Goal: Task Accomplishment & Management: Complete application form

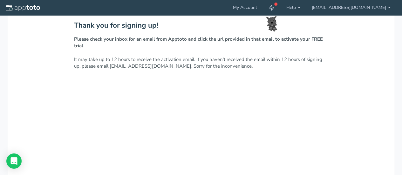
click at [214, 76] on div "Thank you for signing up! Please check your inbox for an email from Apptoto and…" at bounding box center [201, 174] width 387 height 318
click at [159, 83] on div "Thank you for signing up! Please check your inbox for an email from Apptoto and…" at bounding box center [201, 174] width 387 height 318
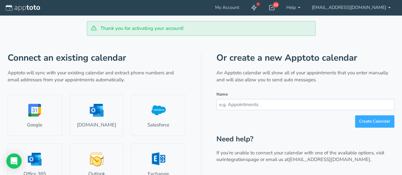
click at [187, 56] on div "Connect an existing calendar Apptoto will sync with your existing calendar and …" at bounding box center [201, 161] width 387 height 251
click at [348, 45] on div "Connect an existing calendar Apptoto will sync with your existing calendar and …" at bounding box center [201, 161] width 387 height 251
click at [353, 53] on h1 "Or create a new Apptoto calendar" at bounding box center [305, 58] width 178 height 10
click at [255, 105] on input "text" at bounding box center [305, 104] width 178 height 11
click at [188, 53] on div "Connect an existing calendar Apptoto will sync with your existing calendar and …" at bounding box center [201, 161] width 387 height 251
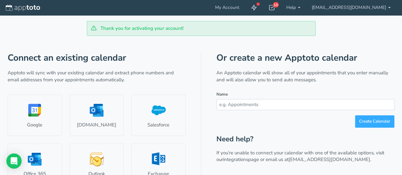
click at [304, 125] on div "Create Calendar" at bounding box center [305, 121] width 178 height 12
click at [294, 106] on input "text" at bounding box center [305, 104] width 178 height 11
click at [318, 125] on div "Create Calendar" at bounding box center [305, 121] width 178 height 12
click at [310, 107] on input "text" at bounding box center [305, 104] width 178 height 11
type input "1"
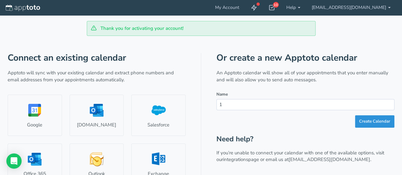
click at [380, 119] on button "Create Calendar" at bounding box center [374, 121] width 39 height 12
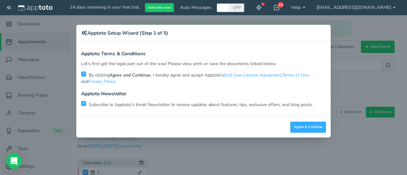
click at [204, 105] on p "Subscribe to Apptoto's Email Newsletter to receive updates about features, tips…" at bounding box center [203, 104] width 245 height 8
click at [84, 105] on input "checkbox" at bounding box center [83, 103] width 5 height 5
checkbox input "false"
click at [307, 127] on button "Agree & Continue" at bounding box center [308, 127] width 36 height 11
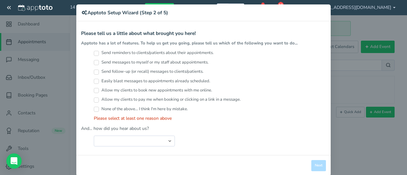
scroll to position [29, 0]
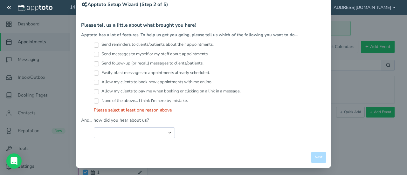
click at [95, 82] on input "Allow my clients to book new appointments with me online." at bounding box center [96, 82] width 5 height 5
checkbox input "true"
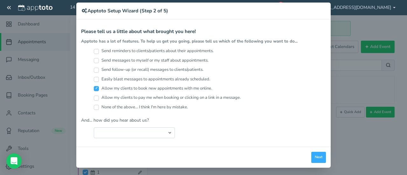
click at [94, 92] on div "Allow my clients to book new appointments with me online." at bounding box center [210, 89] width 232 height 9
click at [94, 99] on input "Allow my clients to pay me when booking or clicking on a link in a message." at bounding box center [96, 98] width 5 height 5
checkbox input "true"
drag, startPoint x: 144, startPoint y: 140, endPoint x: 149, endPoint y: 130, distance: 11.7
click at [144, 139] on div "Apptoto Terms & Conditions Let's first get the legal part out of the way! Pleas…" at bounding box center [203, 82] width 254 height 127
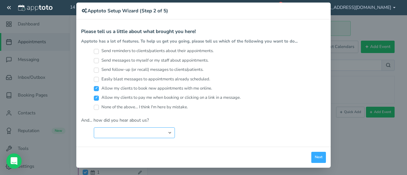
click at [149, 127] on select "Search Engine (Google, Yahoo, Bing, etc.) Search Engine Advertisement Blog Post…" at bounding box center [134, 132] width 81 height 11
click at [134, 134] on select "Search Engine (Google, Yahoo, Bing, etc.) Search Engine Advertisement Blog Post…" at bounding box center [134, 132] width 81 height 11
select select "string:Search Engine (Google, Yahoo, Bing, etc.)"
click at [94, 127] on select "Search Engine (Google, Yahoo, Bing, etc.) Search Engine Advertisement Blog Post…" at bounding box center [134, 132] width 81 height 11
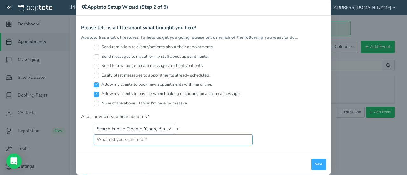
scroll to position [33, 0]
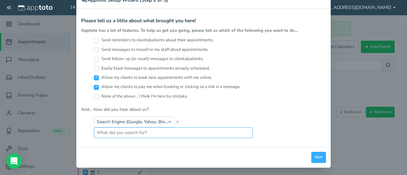
drag, startPoint x: 196, startPoint y: 132, endPoint x: 206, endPoint y: 132, distance: 9.9
click at [196, 132] on input "text" at bounding box center [173, 132] width 159 height 11
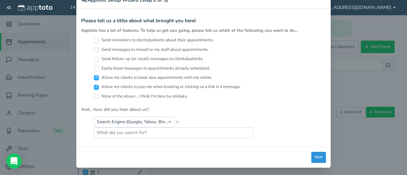
click at [311, 153] on button "Next" at bounding box center [318, 157] width 15 height 11
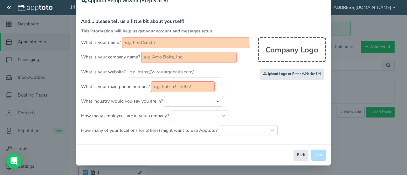
scroll to position [30, 0]
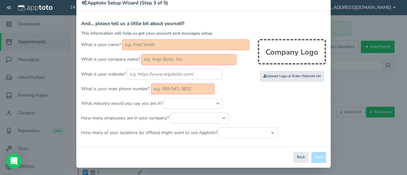
click at [151, 46] on input "text" at bounding box center [185, 44] width 127 height 11
click at [151, 45] on input "text" at bounding box center [185, 44] width 127 height 11
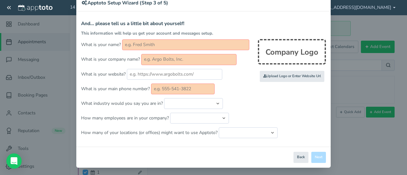
click at [151, 45] on input "text" at bounding box center [185, 44] width 127 height 11
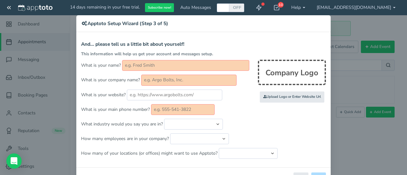
scroll to position [0, 0]
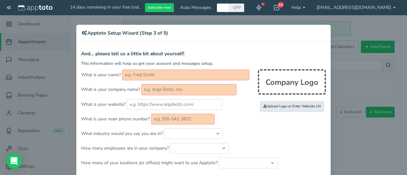
click at [144, 78] on input "text" at bounding box center [185, 75] width 127 height 11
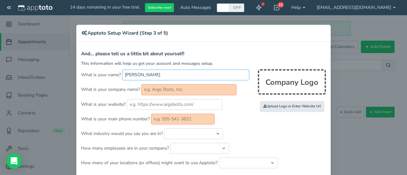
click at [157, 75] on input "marko parikka" at bounding box center [185, 75] width 127 height 11
type input "marko parikka"
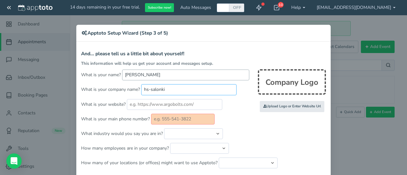
type input "hs-salonki"
type input "hssalonki.fi"
paste input "3584573997393"
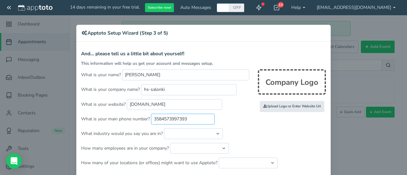
type input "3584573997393"
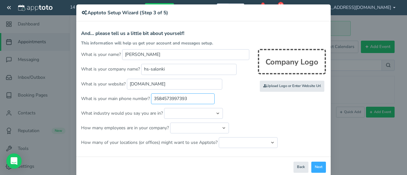
scroll to position [30, 0]
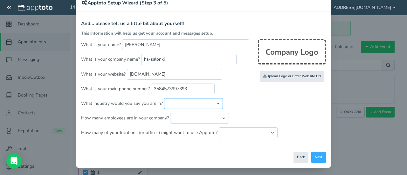
drag, startPoint x: 170, startPoint y: 103, endPoint x: 173, endPoint y: 104, distance: 3.3
click at [171, 103] on select "Automotive Cleaning Services Consulting Education - Classroom Education - Admis…" at bounding box center [193, 103] width 59 height 11
select select "string:Salon / Spa"
click at [164, 98] on select "Automotive Cleaning Services Consulting Education - Classroom Education - Admis…" at bounding box center [193, 103] width 59 height 11
click at [185, 119] on select "Just me 1 to 5 6 to 10 11 to 25 26 to 50 51 to 100 101 to 500 501 to 1000 More …" at bounding box center [199, 118] width 59 height 11
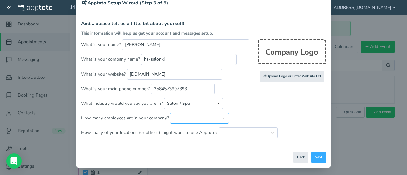
select select "string:1..5"
click at [170, 113] on select "Just me 1 to 5 6 to 10 11 to 25 26 to 50 51 to 100 101 to 500 501 to 1000 More …" at bounding box center [199, 118] width 59 height 11
click at [239, 127] on select "Just one location 2 3 4 5 6 to 10 11 to 25 26 to 50 More than 50" at bounding box center [248, 132] width 59 height 11
select select "string:1"
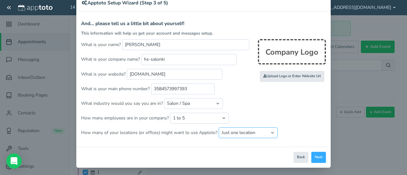
click at [219, 127] on select "Just one location 2 3 4 5 6 to 10 11 to 25 26 to 50 More than 50" at bounding box center [248, 132] width 59 height 11
click at [314, 159] on button "Next" at bounding box center [318, 157] width 15 height 11
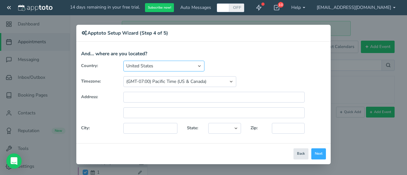
click at [172, 66] on select "United States Canada Australia Bahrain Belgium Denmark Estonia France Germany H…" at bounding box center [163, 66] width 81 height 11
click at [123, 61] on select "United States Canada Australia Bahrain Belgium Denmark Estonia France Germany H…" at bounding box center [163, 66] width 81 height 11
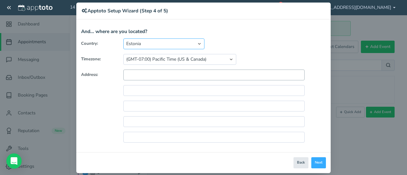
scroll to position [28, 0]
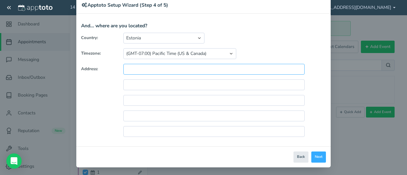
click at [179, 64] on input "text" at bounding box center [213, 69] width 181 height 11
click at [149, 31] on form "And... where are you located? Country: United States Canada Australia Bahrain B…" at bounding box center [203, 82] width 245 height 118
drag, startPoint x: 150, startPoint y: 41, endPoint x: 150, endPoint y: 37, distance: 4.2
click at [150, 37] on select "United States Canada Australia Bahrain Belgium Denmark Estonia France Germany H…" at bounding box center [163, 38] width 81 height 11
select select "string:DK"
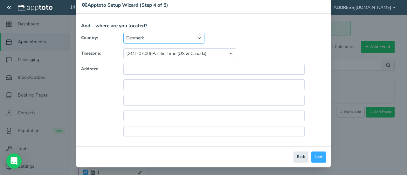
click at [123, 33] on select "United States Canada Australia Bahrain Belgium Denmark Estonia France Germany H…" at bounding box center [163, 38] width 81 height 11
click at [152, 72] on input "text" at bounding box center [213, 69] width 181 height 11
drag, startPoint x: 175, startPoint y: 61, endPoint x: 180, endPoint y: 58, distance: 5.8
click at [179, 58] on div "Country: United States Canada Australia Bahrain Belgium Denmark Estonia France …" at bounding box center [203, 87] width 254 height 109
click at [316, 154] on button "Next" at bounding box center [318, 157] width 15 height 11
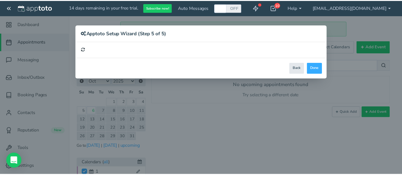
scroll to position [0, 0]
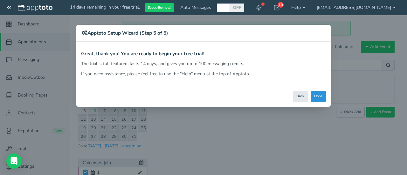
click at [322, 96] on button "Done" at bounding box center [317, 96] width 15 height 11
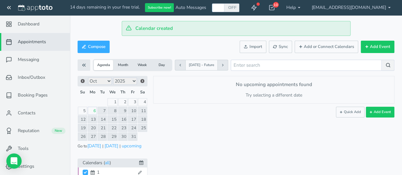
click at [188, 91] on div "No upcoming appointments found Try selecting a different date or calendar. Add …" at bounding box center [273, 89] width 241 height 27
drag, startPoint x: 194, startPoint y: 87, endPoint x: 174, endPoint y: 95, distance: 20.9
click at [174, 95] on p "Try selecting a different date or calendar." at bounding box center [273, 97] width 240 height 11
click at [108, 117] on link "15" at bounding box center [112, 119] width 10 height 8
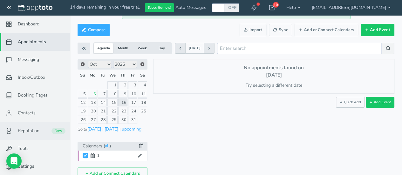
scroll to position [26, 0]
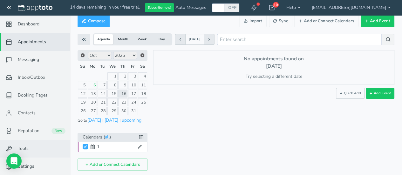
click at [32, 154] on link "Tools" at bounding box center [35, 149] width 70 height 18
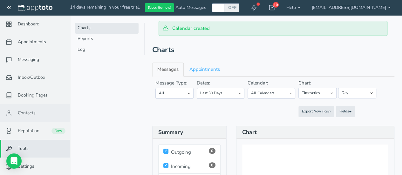
click at [38, 114] on link "Contacts" at bounding box center [35, 113] width 70 height 18
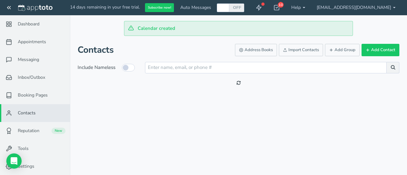
click at [179, 91] on div "Contacts Address Books Import Contacts Add Group Add Contact Include Nameless (…" at bounding box center [238, 66] width 337 height 61
click at [379, 47] on button "Add Contact" at bounding box center [380, 50] width 38 height 12
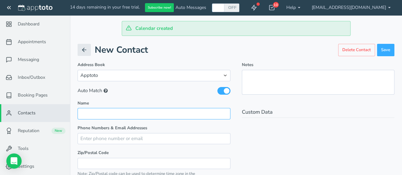
click at [124, 115] on input "text" at bounding box center [154, 113] width 153 height 11
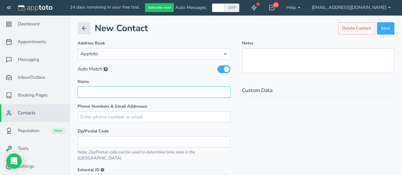
scroll to position [32, 0]
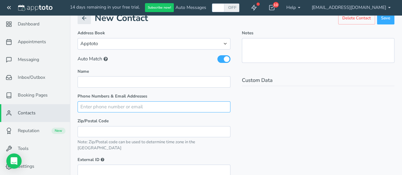
click at [129, 108] on input "text" at bounding box center [154, 106] width 153 height 11
paste input "3584573997393"
click at [78, 105] on input "3584573997393" at bounding box center [154, 106] width 153 height 11
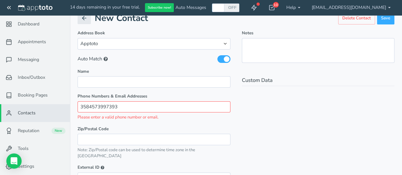
click at [78, 106] on input "3584573997393" at bounding box center [154, 106] width 153 height 11
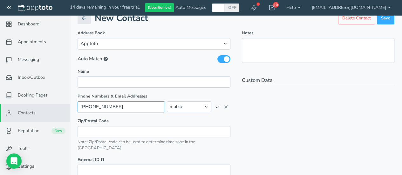
type input "+3584573997393"
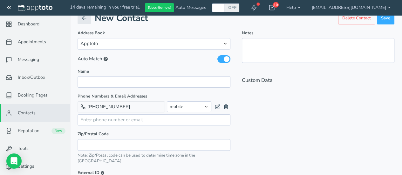
drag, startPoint x: 280, startPoint y: 138, endPoint x: 295, endPoint y: 142, distance: 15.1
click at [295, 142] on div "Notes Custom Data" at bounding box center [318, 160] width 164 height 260
click at [147, 86] on input "text" at bounding box center [154, 81] width 153 height 11
type input "Marko parikka"
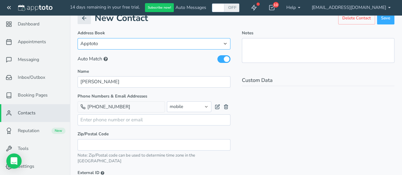
click at [148, 47] on select "Apptoto" at bounding box center [154, 43] width 153 height 11
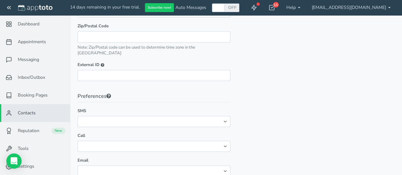
scroll to position [146, 0]
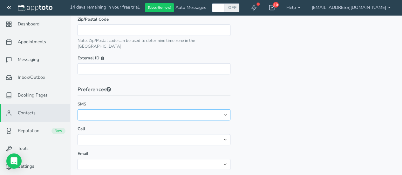
click at [114, 109] on select "No preference Opt-out" at bounding box center [154, 114] width 153 height 11
click at [78, 109] on select "No preference Opt-out" at bounding box center [154, 114] width 153 height 11
click at [241, 98] on div "Notes Custom Data" at bounding box center [318, 45] width 164 height 260
click at [121, 109] on select "No preference Opt-out" at bounding box center [154, 114] width 153 height 11
click at [257, 137] on div "Notes Custom Data" at bounding box center [318, 45] width 164 height 260
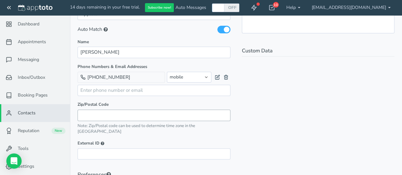
scroll to position [19, 0]
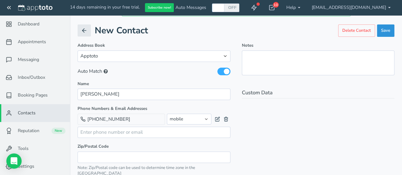
click at [392, 31] on button "Save" at bounding box center [385, 30] width 17 height 12
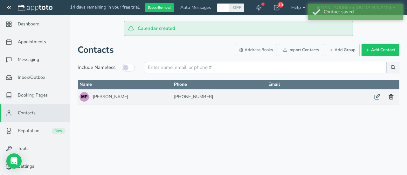
click at [189, 98] on td "+3584573997393 (+0)" at bounding box center [219, 96] width 94 height 15
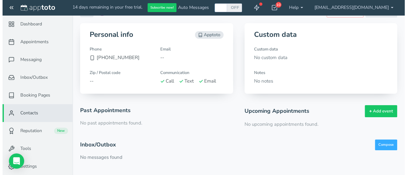
scroll to position [43, 0]
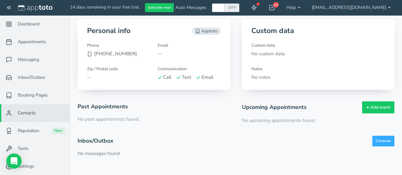
click at [380, 148] on div "Inbox/Outbox Compose No messages found" at bounding box center [236, 146] width 317 height 21
click at [384, 138] on button "Compose" at bounding box center [383, 141] width 22 height 11
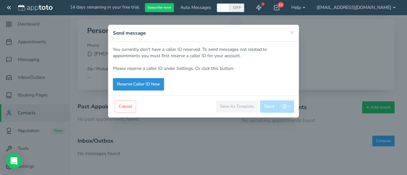
click at [151, 83] on link "Reserve Caller ID Now" at bounding box center [138, 84] width 51 height 12
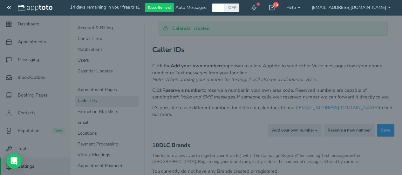
click at [188, 72] on div at bounding box center [201, 87] width 402 height 175
click at [177, 33] on div at bounding box center [201, 87] width 402 height 175
click at [256, 7] on use at bounding box center [254, 7] width 5 height 5
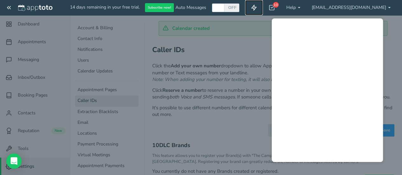
click at [257, 6] on icon at bounding box center [254, 7] width 6 height 6
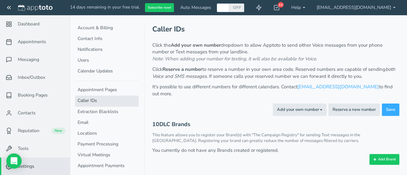
click at [250, 104] on div "Add your own number Toggle Dropdown For Voice Calls For Texting Reserve a new n…" at bounding box center [275, 110] width 247 height 12
click at [318, 104] on button "Add your own number Toggle Dropdown" at bounding box center [300, 110] width 54 height 12
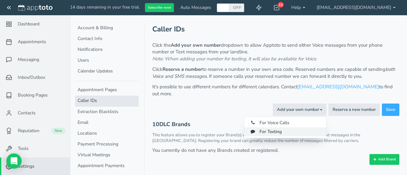
click at [291, 128] on link "For Texting" at bounding box center [285, 131] width 82 height 9
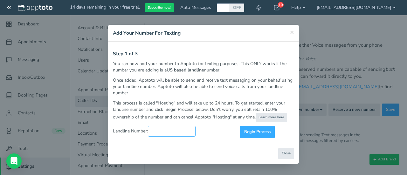
type input "_______________"
click at [164, 131] on input "_______________" at bounding box center [172, 131] width 48 height 11
click at [199, 153] on div "Close Logout Cancel Back Saving! Save Done Next Agree & Continue" at bounding box center [203, 153] width 191 height 21
click at [288, 154] on button "Close" at bounding box center [286, 153] width 16 height 11
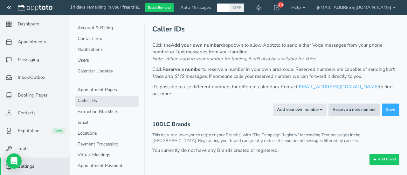
click at [339, 105] on button "Reserve a new number" at bounding box center [353, 110] width 51 height 12
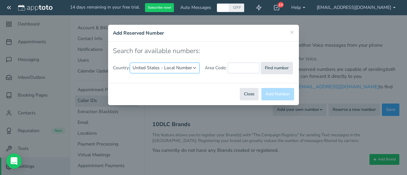
click at [183, 68] on select "United States - Local Number United States - Toll Free Canada United Kingdom" at bounding box center [165, 68] width 70 height 11
click at [184, 66] on select "United States - Local Number United States - Toll Free Canada United Kingdom" at bounding box center [165, 68] width 70 height 11
click at [253, 97] on button "Close" at bounding box center [249, 94] width 19 height 12
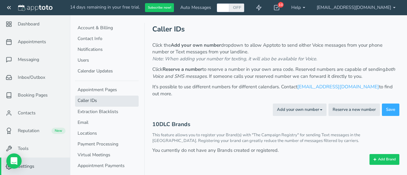
click at [244, 105] on div "Add your own number Toggle Dropdown For Voice Calls For Texting Reserve a new n…" at bounding box center [275, 110] width 247 height 12
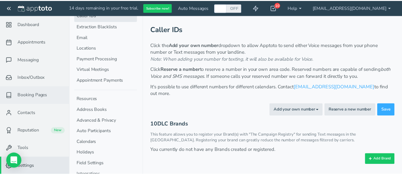
scroll to position [95, 0]
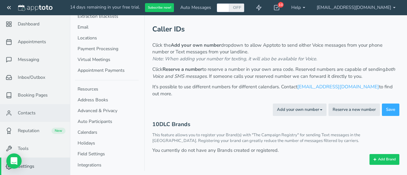
click at [31, 114] on span "Contacts" at bounding box center [27, 113] width 18 height 6
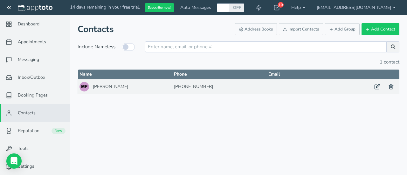
click at [293, 91] on td "(+-1)" at bounding box center [314, 86] width 94 height 15
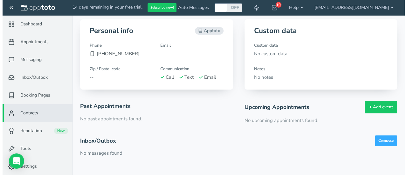
scroll to position [22, 0]
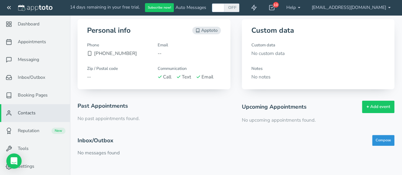
click at [387, 142] on button "Compose" at bounding box center [383, 140] width 22 height 11
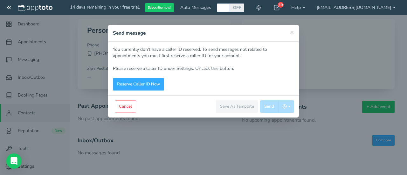
click at [212, 92] on div "You currently don't have a caller ID reserved. To send messages not related to …" at bounding box center [203, 69] width 191 height 54
click at [148, 85] on link "Reserve Caller ID Now" at bounding box center [138, 84] width 51 height 12
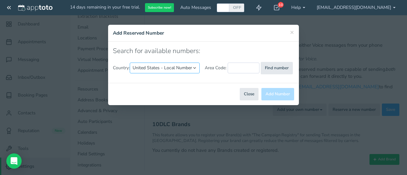
click at [183, 67] on select "United States - Local Number United States - Toll Free Canada United Kingdom" at bounding box center [165, 68] width 70 height 11
click at [184, 65] on select "United States - Local Number United States - Toll Free Canada United Kingdom" at bounding box center [165, 68] width 70 height 11
click at [243, 67] on input "text" at bounding box center [243, 68] width 32 height 11
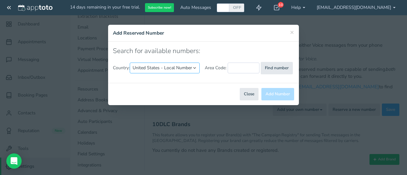
click at [169, 69] on select "United States - Local Number United States - Toll Free Canada United Kingdom" at bounding box center [165, 68] width 70 height 11
drag, startPoint x: 170, startPoint y: 66, endPoint x: 195, endPoint y: 71, distance: 26.1
click at [170, 66] on select "United States - Local Number United States - Toll Free Canada United Kingdom" at bounding box center [165, 68] width 70 height 11
click at [248, 100] on div "Close Add Number" at bounding box center [203, 94] width 191 height 22
click at [250, 95] on button "Close" at bounding box center [249, 94] width 19 height 12
